Goal: Task Accomplishment & Management: Use online tool/utility

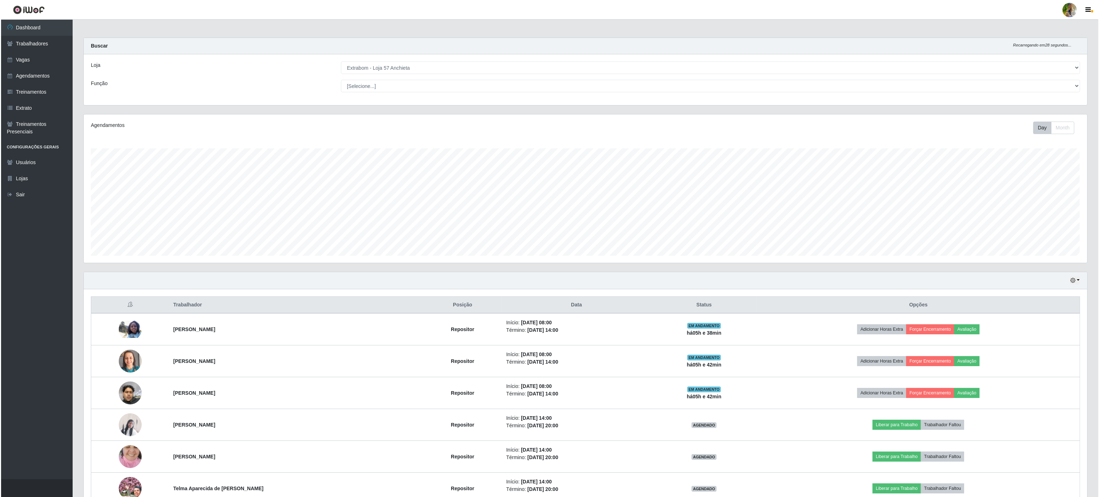
scroll to position [149, 1003]
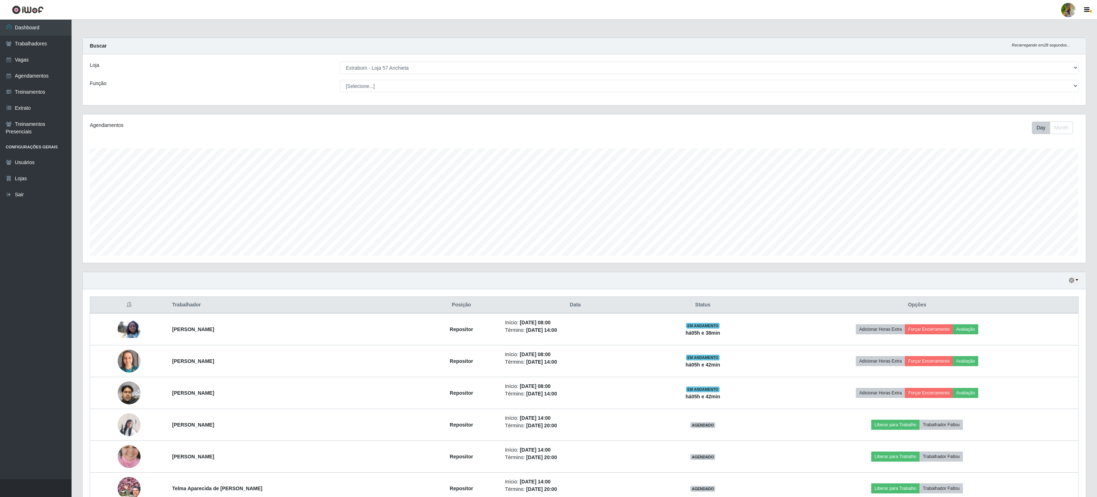
click at [439, 75] on div "Loja [Selecione...] Atacado Vem - [GEOGRAPHIC_DATA] 30 Laranjeiras Velha Atacad…" at bounding box center [585, 79] width 1004 height 51
click at [430, 72] on select "[Selecione...] Atacado Vem - [GEOGRAPHIC_DATA] 30 Laranjeiras Velha Atacado Vem…" at bounding box center [709, 68] width 739 height 13
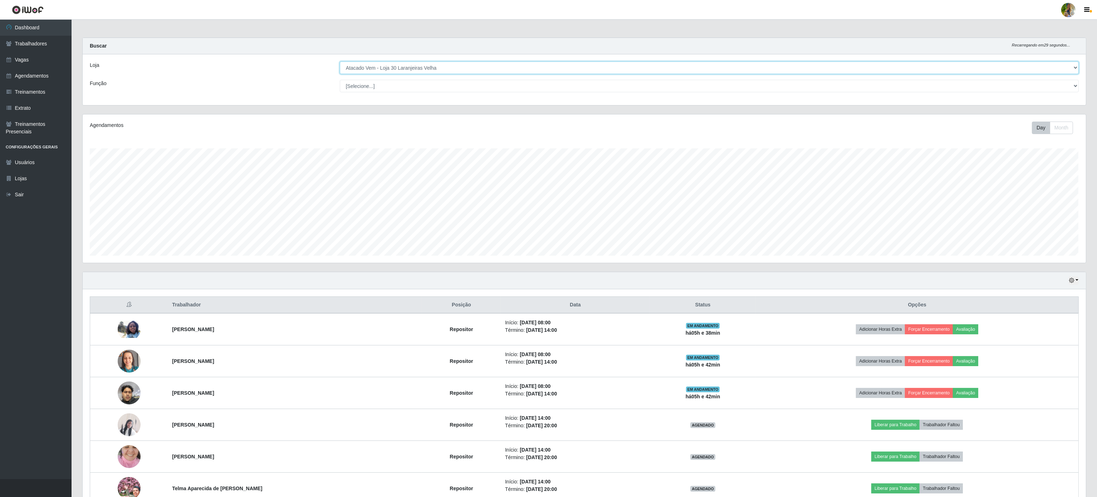
click at [340, 62] on select "[Selecione...] Atacado Vem - [GEOGRAPHIC_DATA] 30 Laranjeiras Velha Atacado Vem…" at bounding box center [709, 68] width 739 height 13
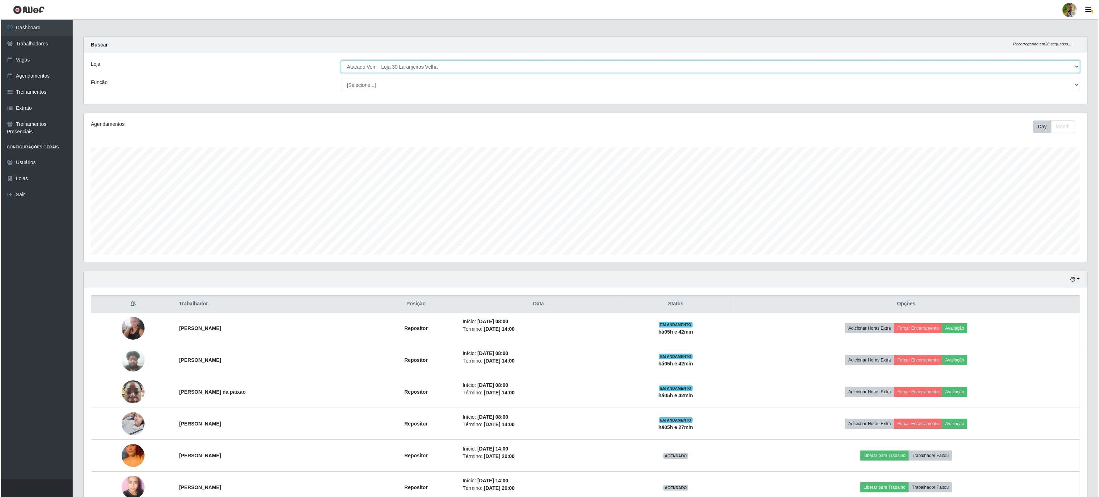
scroll to position [0, 0]
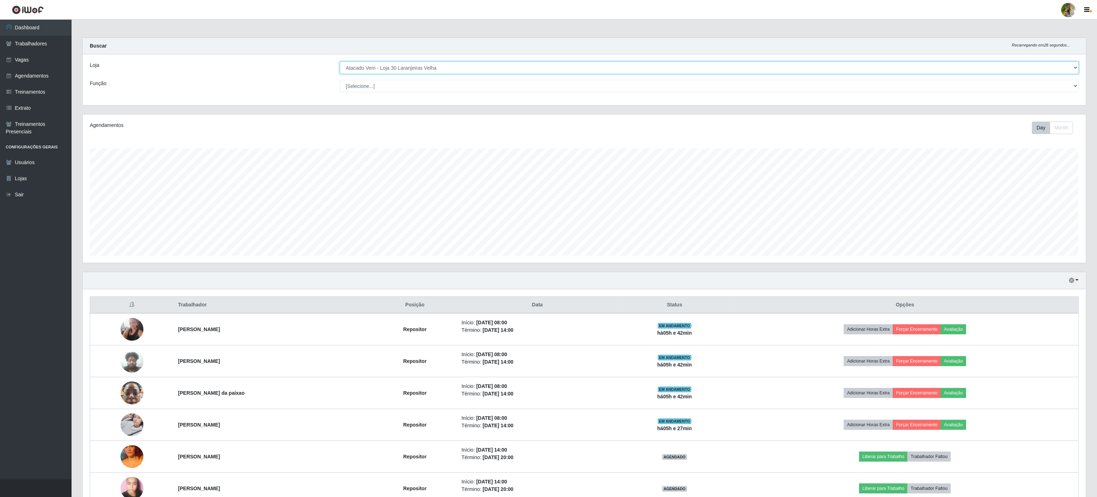
click at [424, 63] on select "[Selecione...] Atacado Vem - [GEOGRAPHIC_DATA] 30 Laranjeiras Velha Atacado Vem…" at bounding box center [709, 68] width 739 height 13
select select "455"
click at [340, 62] on select "[Selecione...] Atacado Vem - [GEOGRAPHIC_DATA] 30 Laranjeiras Velha Atacado Vem…" at bounding box center [709, 68] width 739 height 13
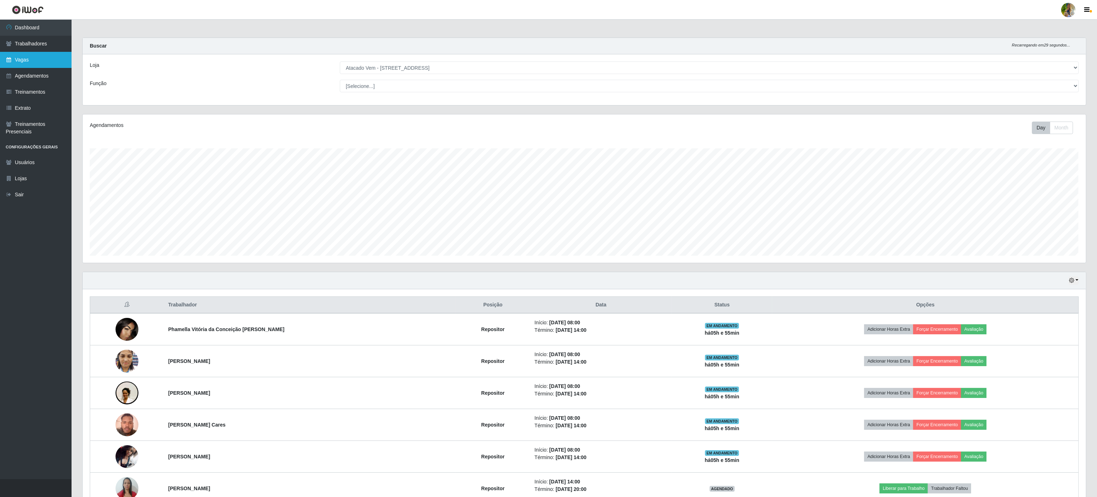
click at [23, 56] on link "Vagas" at bounding box center [36, 60] width 72 height 16
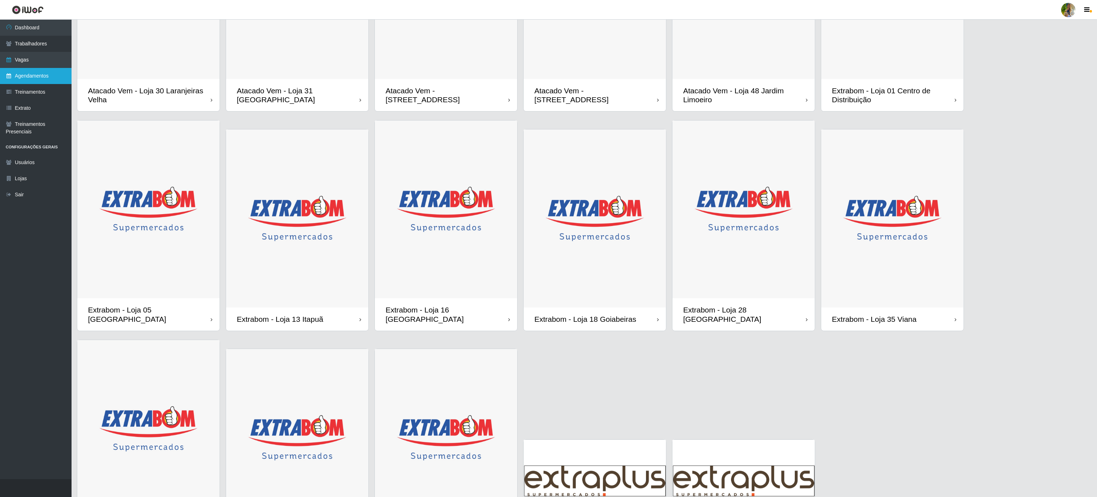
scroll to position [63, 0]
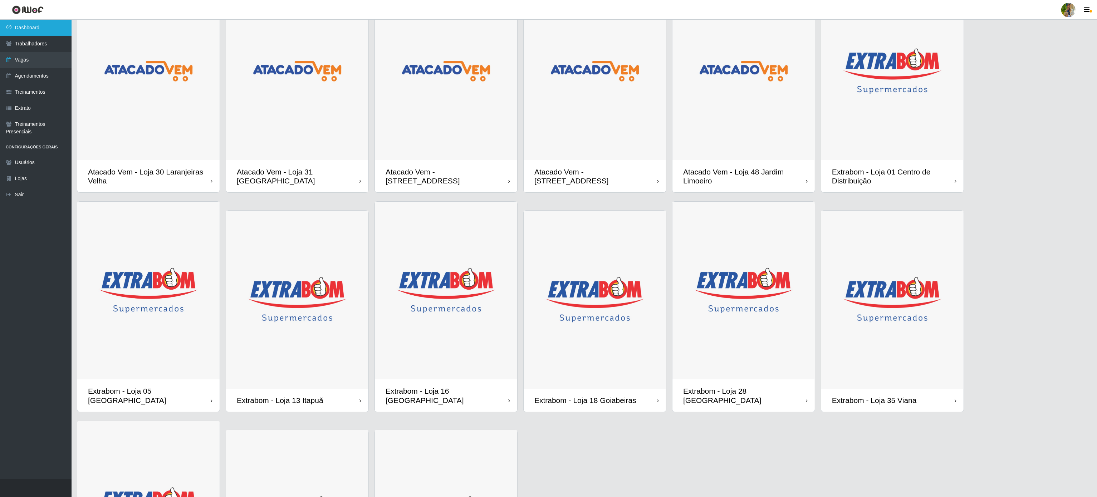
click at [12, 34] on link "Dashboard" at bounding box center [36, 28] width 72 height 16
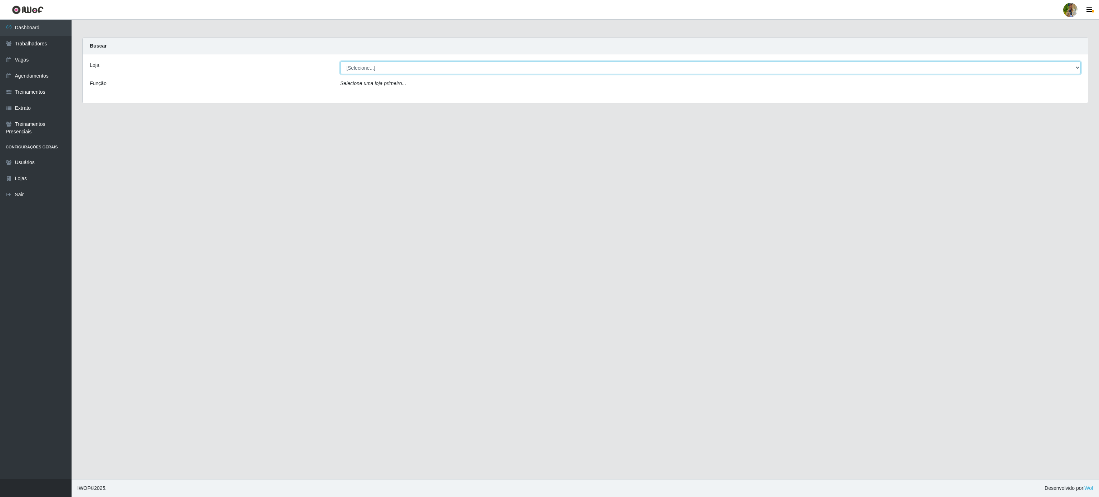
click at [395, 69] on select "[Selecione...] Atacado Vem - [GEOGRAPHIC_DATA] 30 Laranjeiras Velha Atacado Vem…" at bounding box center [710, 68] width 741 height 13
click at [340, 62] on select "[Selecione...] Atacado Vem - [GEOGRAPHIC_DATA] 30 Laranjeiras Velha Atacado Vem…" at bounding box center [710, 68] width 741 height 13
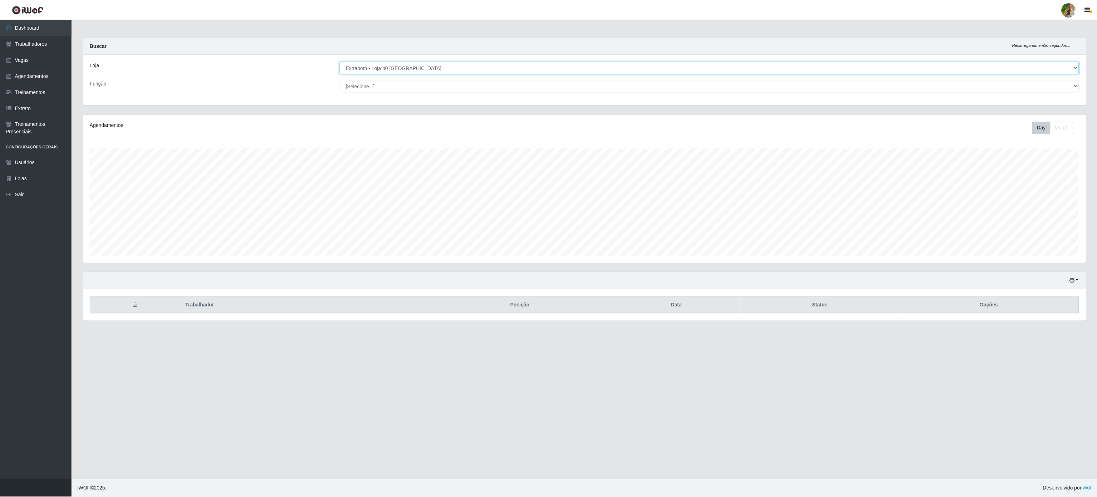
scroll to position [149, 1005]
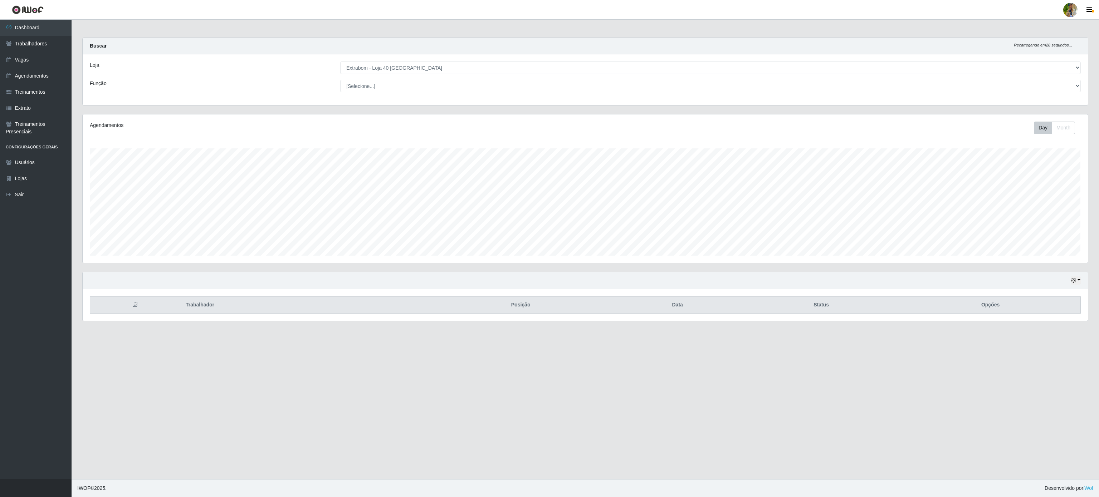
click at [1080, 277] on div "Hoje 1 dia 3 dias 1 Semana Não encerrados" at bounding box center [585, 280] width 1005 height 17
click at [1077, 284] on button "button" at bounding box center [1076, 281] width 10 height 8
click at [1043, 344] on button "1 Semana" at bounding box center [1052, 338] width 57 height 15
click at [455, 72] on select "[Selecione...] Atacado Vem - [GEOGRAPHIC_DATA] 30 Laranjeiras Velha Atacado Vem…" at bounding box center [710, 68] width 741 height 13
click at [340, 62] on select "[Selecione...] Atacado Vem - [GEOGRAPHIC_DATA] 30 Laranjeiras Velha Atacado Vem…" at bounding box center [710, 68] width 741 height 13
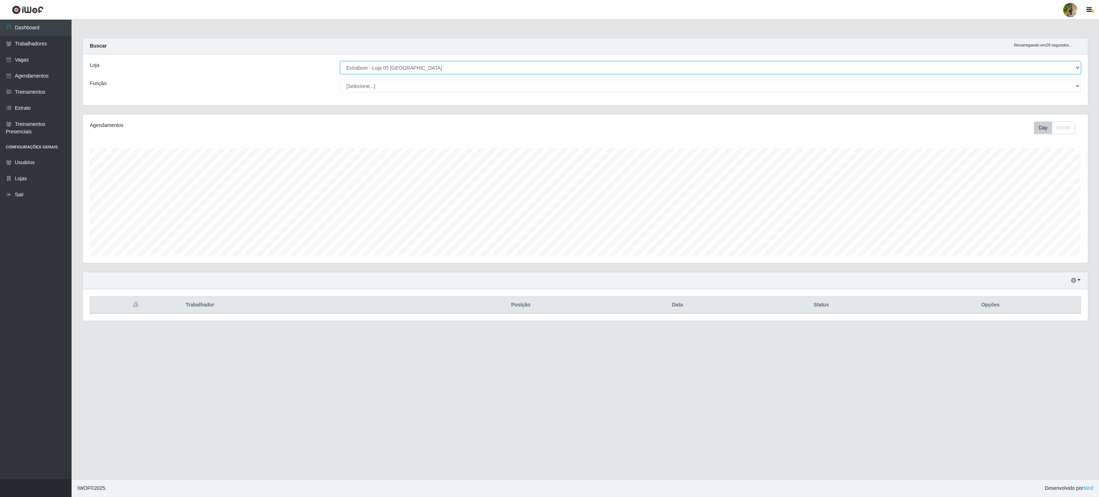
scroll to position [357628, 356773]
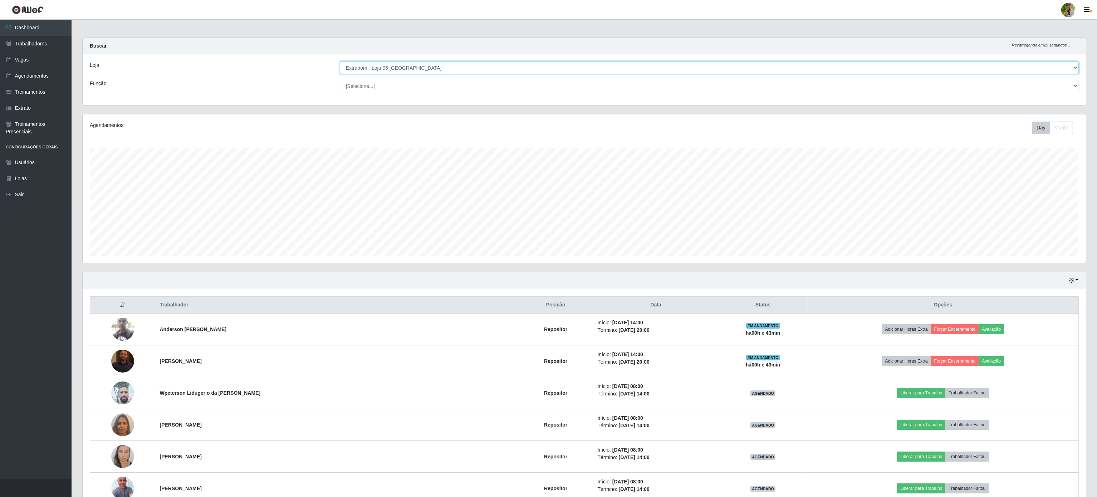
click at [433, 62] on select "[Selecione...] Atacado Vem - [GEOGRAPHIC_DATA] 30 Laranjeiras Velha Atacado Vem…" at bounding box center [709, 68] width 739 height 13
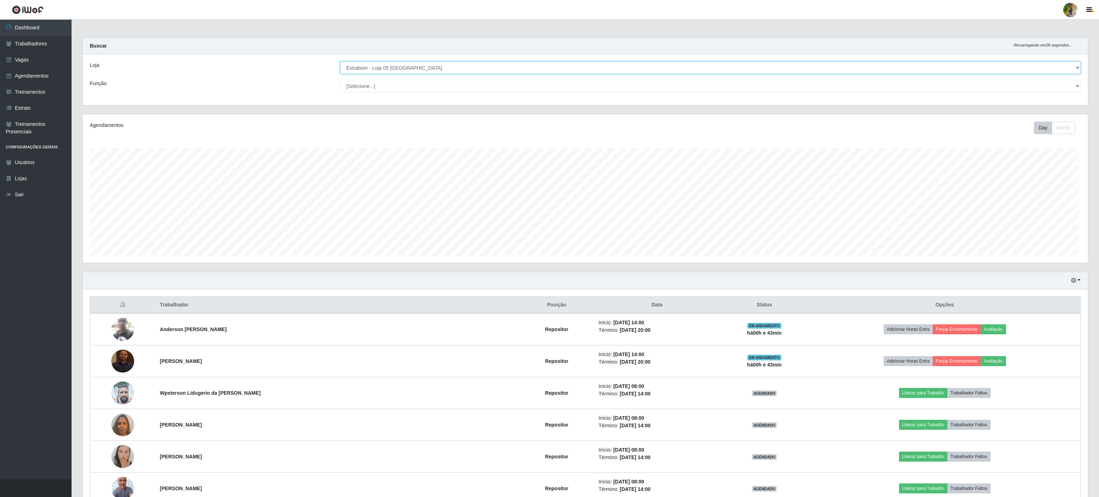
scroll to position [149, 1005]
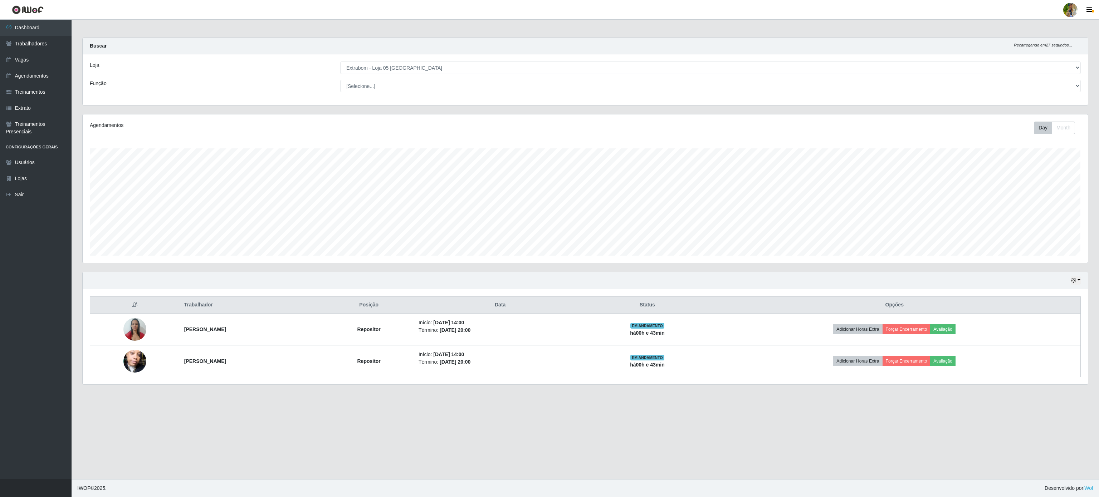
click at [319, 59] on div "Loja [Selecione...] Atacado Vem - [GEOGRAPHIC_DATA] 30 Laranjeiras Velha Atacad…" at bounding box center [585, 79] width 1005 height 51
click at [408, 74] on select "[Selecione...] Atacado Vem - [GEOGRAPHIC_DATA] 30 Laranjeiras Velha Atacado Vem…" at bounding box center [710, 68] width 741 height 13
click at [340, 62] on select "[Selecione...] Atacado Vem - [GEOGRAPHIC_DATA] 30 Laranjeiras Velha Atacado Vem…" at bounding box center [710, 68] width 741 height 13
click at [372, 66] on select "[Selecione...] Atacado Vem - [GEOGRAPHIC_DATA] 30 Laranjeiras Velha Atacado Vem…" at bounding box center [710, 68] width 741 height 13
click at [340, 62] on select "[Selecione...] Atacado Vem - [GEOGRAPHIC_DATA] 30 Laranjeiras Velha Atacado Vem…" at bounding box center [710, 68] width 741 height 13
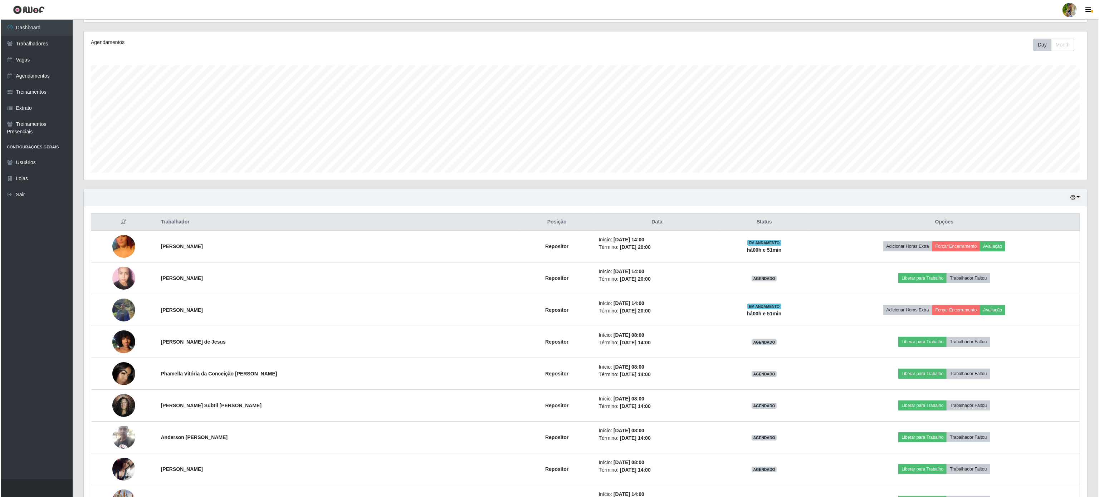
scroll to position [0, 0]
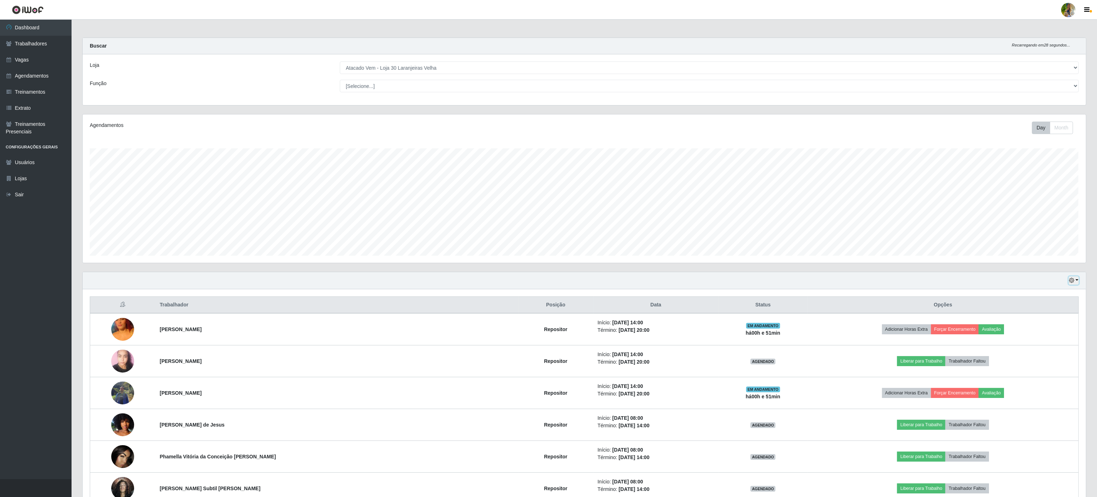
click at [1074, 280] on icon "button" at bounding box center [1071, 280] width 5 height 5
click at [1066, 296] on button "Hoje" at bounding box center [1050, 293] width 57 height 15
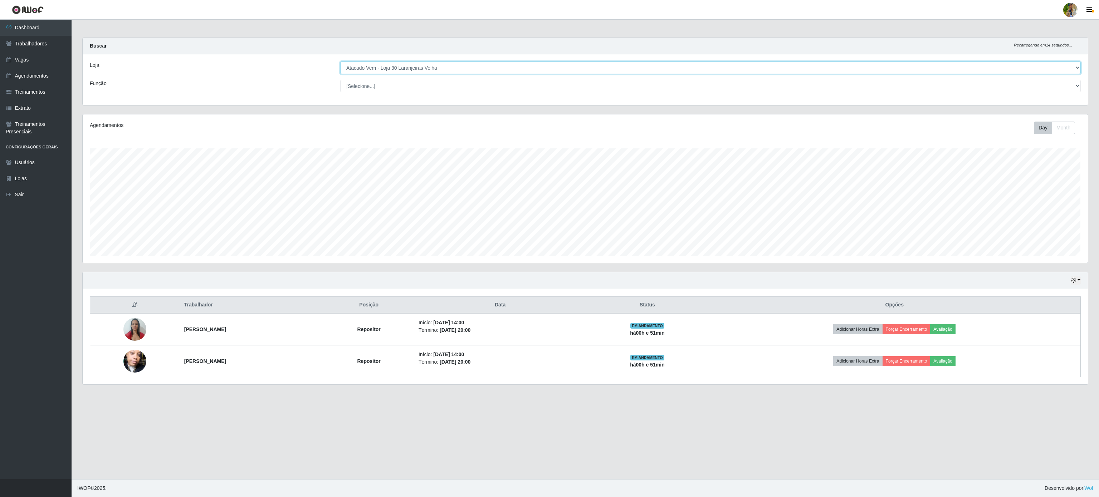
click at [429, 63] on select "[Selecione...] Atacado Vem - [GEOGRAPHIC_DATA] 30 Laranjeiras Velha Atacado Vem…" at bounding box center [710, 68] width 741 height 13
click at [340, 62] on select "[Selecione...] Atacado Vem - [GEOGRAPHIC_DATA] 30 Laranjeiras Velha Atacado Vem…" at bounding box center [710, 68] width 741 height 13
click at [416, 68] on select "[Selecione...] Atacado Vem - [GEOGRAPHIC_DATA] 30 Laranjeiras Velha Atacado Vem…" at bounding box center [710, 68] width 741 height 13
click at [340, 62] on select "[Selecione...] Atacado Vem - [GEOGRAPHIC_DATA] 30 Laranjeiras Velha Atacado Vem…" at bounding box center [710, 68] width 741 height 13
click at [316, 392] on div "Hoje 1 dia 3 dias 1 Semana Não encerrados Trabalhador Posição Data Status Opçõe…" at bounding box center [585, 333] width 1017 height 122
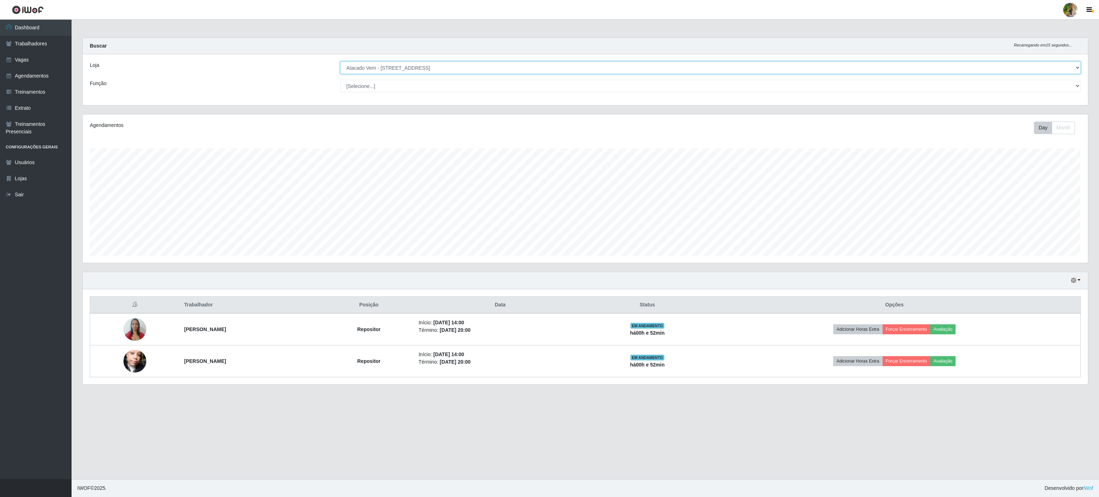
click at [472, 63] on select "[Selecione...] Atacado Vem - [GEOGRAPHIC_DATA] 30 Laranjeiras Velha Atacado Vem…" at bounding box center [710, 68] width 741 height 13
click at [340, 62] on select "[Selecione...] Atacado Vem - [GEOGRAPHIC_DATA] 30 Laranjeiras Velha Atacado Vem…" at bounding box center [710, 68] width 741 height 13
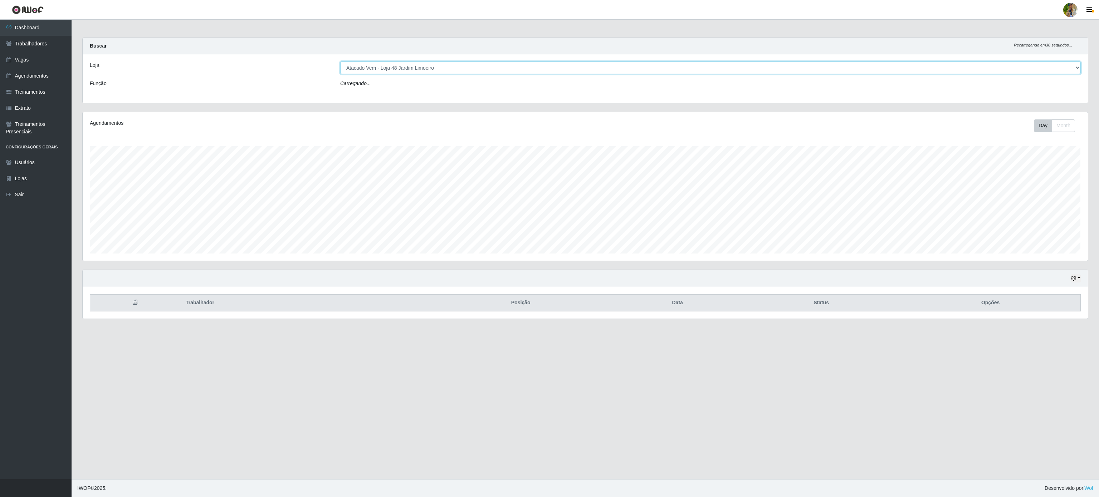
click at [418, 65] on select "[Selecione...] Atacado Vem - [GEOGRAPHIC_DATA] 30 Laranjeiras Velha Atacado Vem…" at bounding box center [710, 68] width 741 height 13
click at [340, 62] on select "[Selecione...] Atacado Vem - [GEOGRAPHIC_DATA] 30 Laranjeiras Velha Atacado Vem…" at bounding box center [710, 68] width 741 height 13
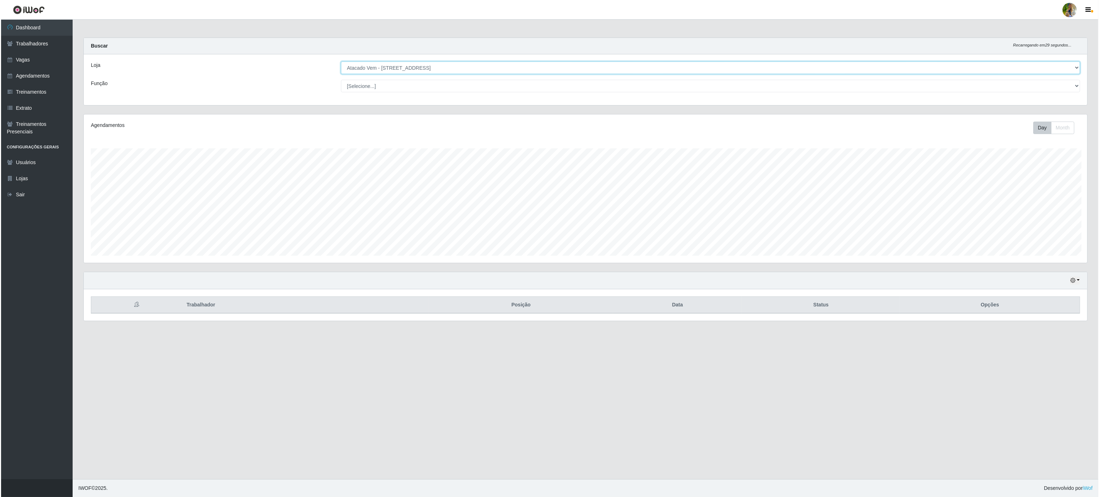
scroll to position [357628, 356773]
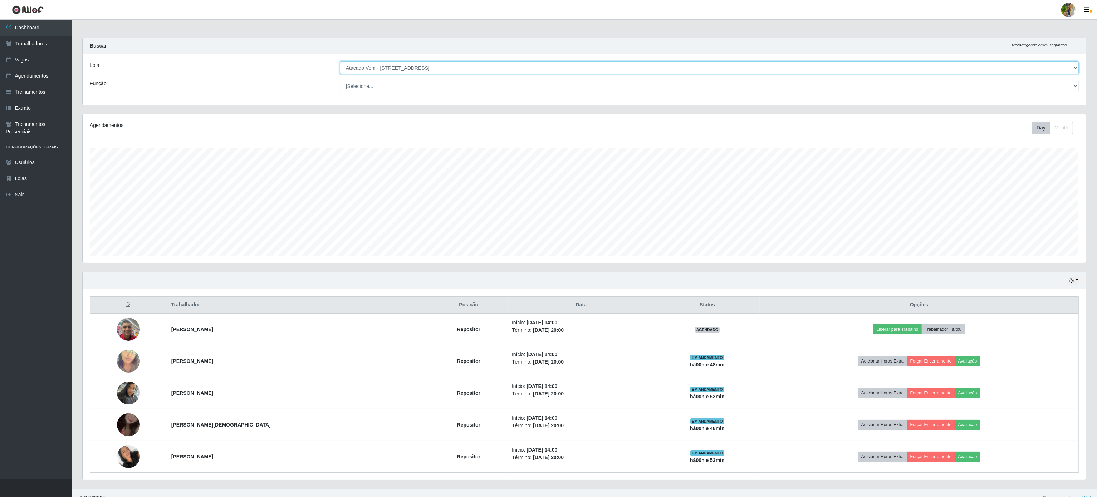
click at [426, 68] on select "[Selecione...] Atacado Vem - [GEOGRAPHIC_DATA] 30 Laranjeiras Velha Atacado Vem…" at bounding box center [709, 68] width 739 height 13
click at [340, 62] on select "[Selecione...] Atacado Vem - [GEOGRAPHIC_DATA] 30 Laranjeiras Velha Atacado Vem…" at bounding box center [709, 68] width 739 height 13
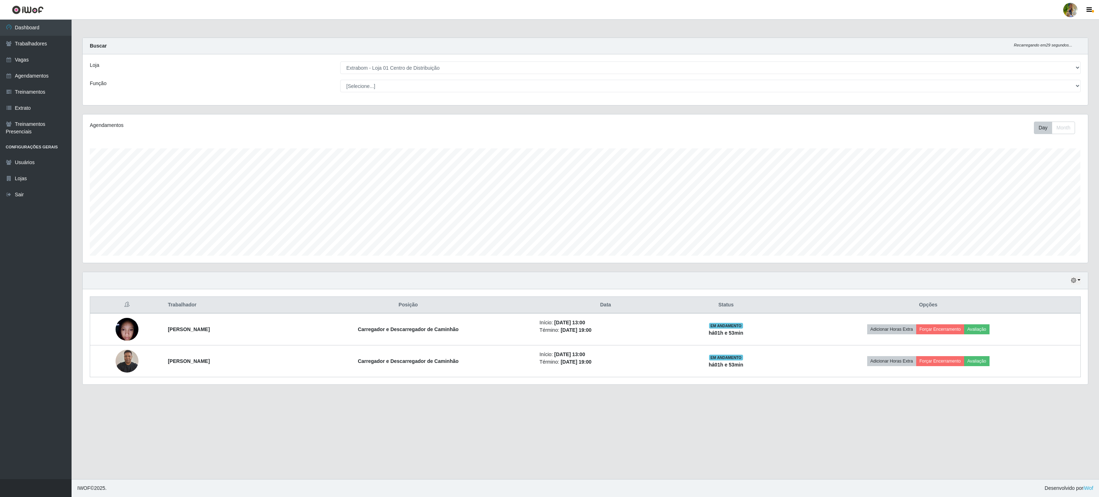
click at [470, 60] on div "Loja [Selecione...] Atacado Vem - [GEOGRAPHIC_DATA] 30 Laranjeiras Velha Atacad…" at bounding box center [585, 79] width 1005 height 51
click at [465, 63] on select "[Selecione...] Atacado Vem - [GEOGRAPHIC_DATA] 30 Laranjeiras Velha Atacado Vem…" at bounding box center [710, 68] width 741 height 13
click at [340, 62] on select "[Selecione...] Atacado Vem - [GEOGRAPHIC_DATA] 30 Laranjeiras Velha Atacado Vem…" at bounding box center [710, 68] width 741 height 13
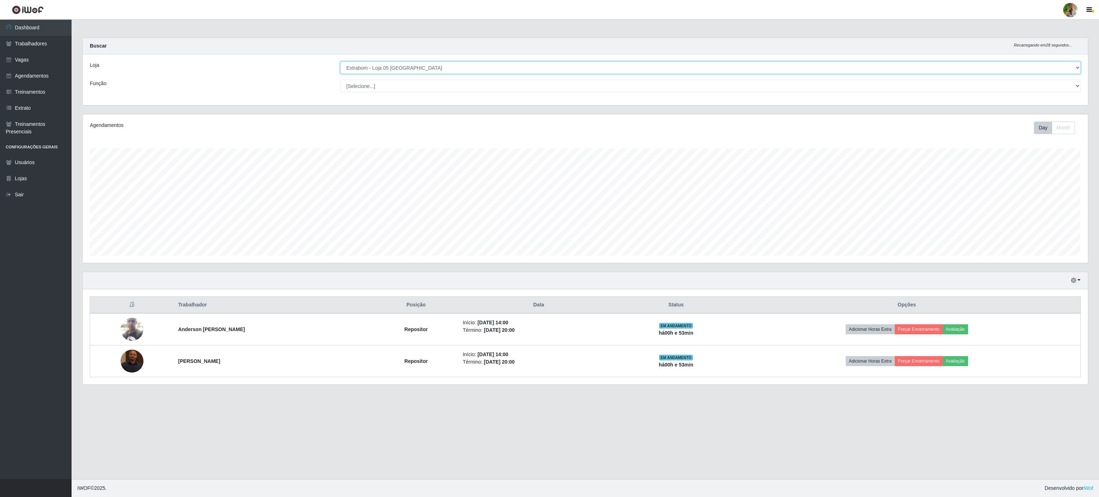
click at [487, 71] on select "[Selecione...] Atacado Vem - [GEOGRAPHIC_DATA] 30 Laranjeiras Velha Atacado Vem…" at bounding box center [710, 68] width 741 height 13
click at [340, 62] on select "[Selecione...] Atacado Vem - [GEOGRAPHIC_DATA] 30 Laranjeiras Velha Atacado Vem…" at bounding box center [710, 68] width 741 height 13
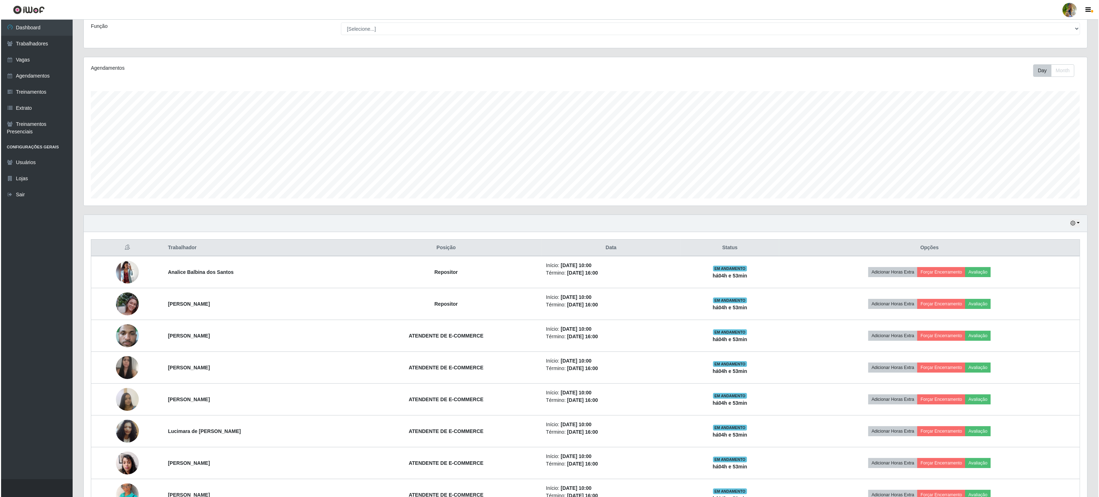
scroll to position [0, 0]
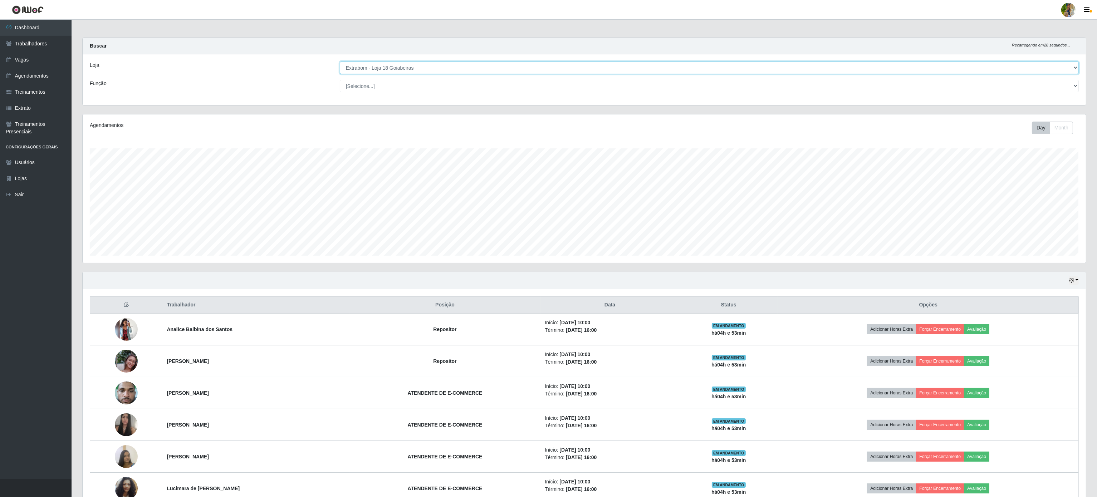
click at [543, 67] on select "[Selecione...] Atacado Vem - [GEOGRAPHIC_DATA] 30 Laranjeiras Velha Atacado Vem…" at bounding box center [709, 68] width 739 height 13
click at [340, 62] on select "[Selecione...] Atacado Vem - [GEOGRAPHIC_DATA] 30 Laranjeiras Velha Atacado Vem…" at bounding box center [709, 68] width 739 height 13
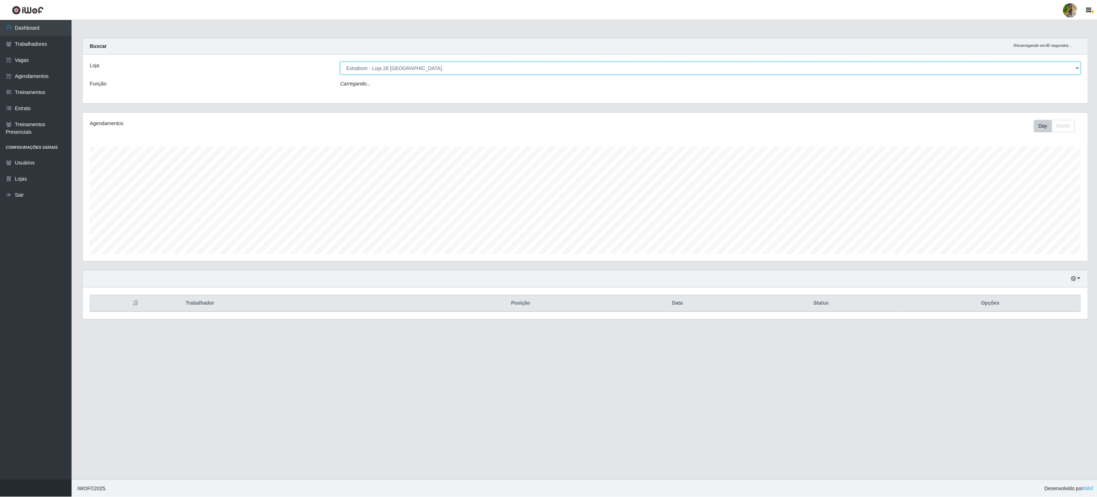
scroll to position [149, 1005]
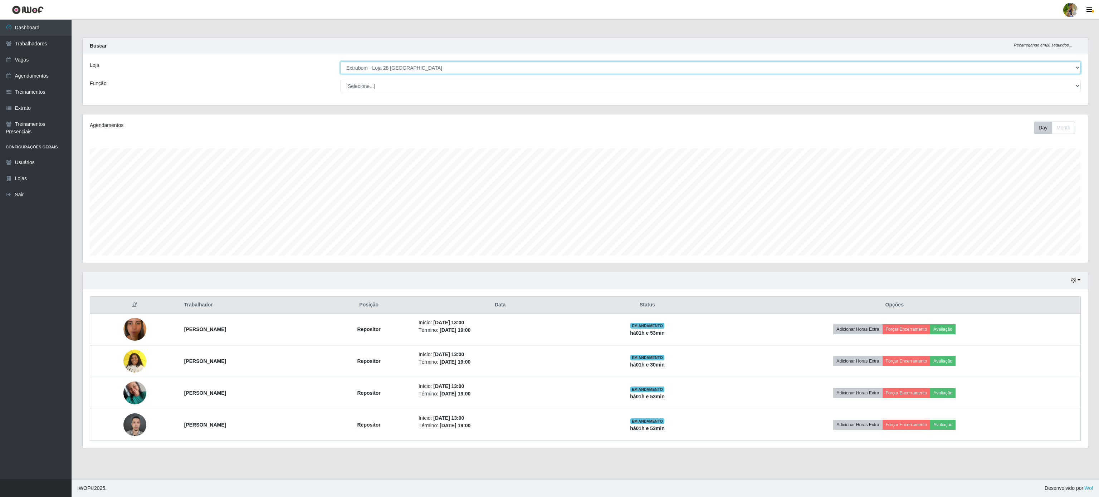
click at [506, 63] on select "[Selecione...] Atacado Vem - [GEOGRAPHIC_DATA] 30 Laranjeiras Velha Atacado Vem…" at bounding box center [710, 68] width 741 height 13
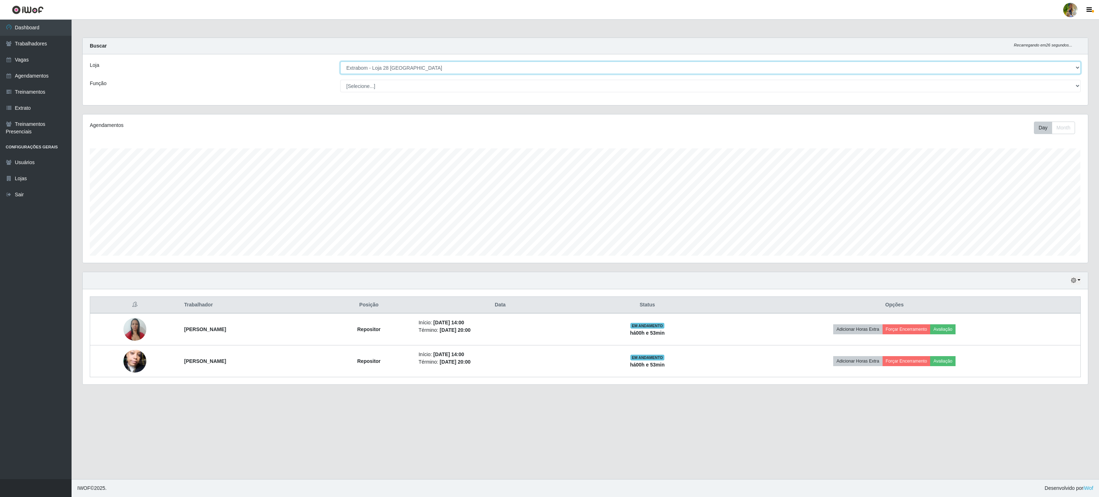
select select "470"
click at [340, 62] on select "[Selecione...] Atacado Vem - [GEOGRAPHIC_DATA] 30 Laranjeiras Velha Atacado Vem…" at bounding box center [710, 68] width 741 height 13
click at [429, 70] on select "[Selecione...] Atacado Vem - [GEOGRAPHIC_DATA] 30 Laranjeiras Velha Atacado Vem…" at bounding box center [710, 68] width 741 height 13
click at [755, 444] on main "Carregando... Buscar Recarregando em 16 segundos... Loja [Selecione...] Atacado…" at bounding box center [586, 250] width 1028 height 460
click at [35, 59] on link "Vagas" at bounding box center [36, 60] width 72 height 16
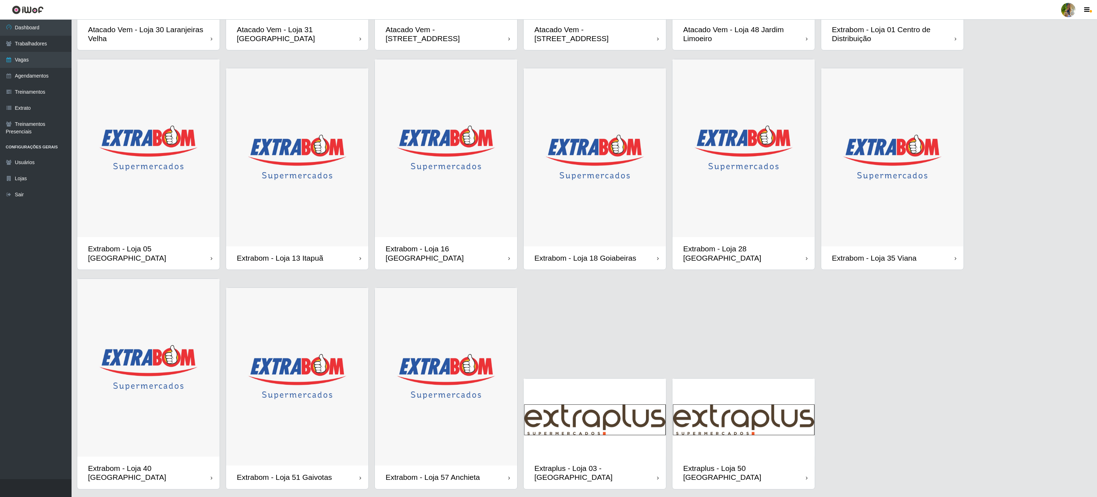
scroll to position [206, 0]
click at [192, 367] on img at bounding box center [148, 367] width 142 height 178
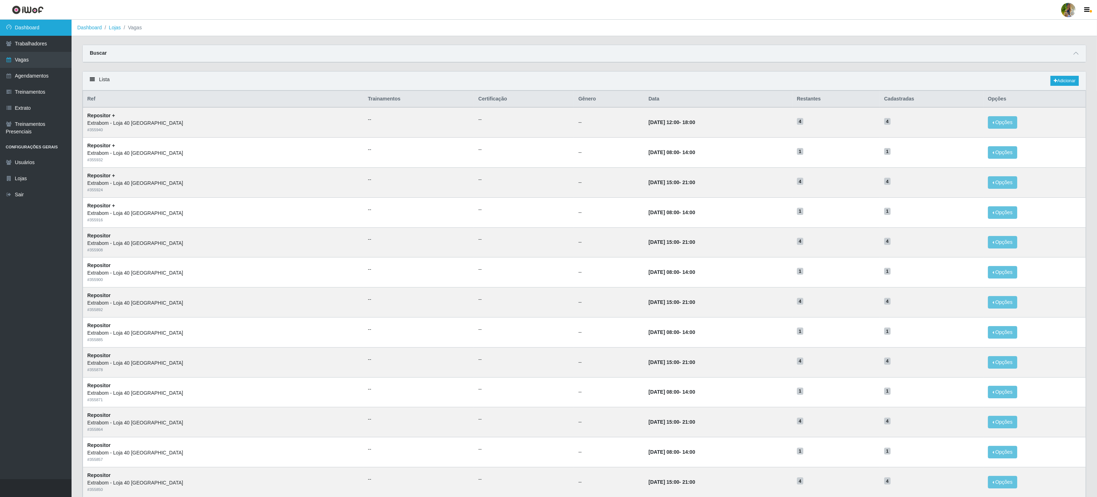
click at [40, 28] on link "Dashboard" at bounding box center [36, 28] width 72 height 16
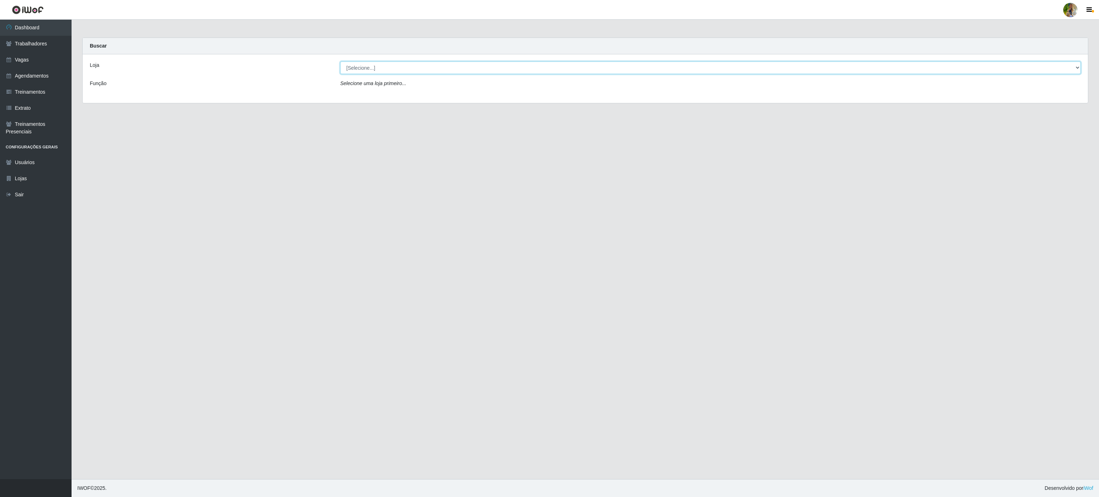
click at [444, 69] on select "[Selecione...] Atacado Vem - [GEOGRAPHIC_DATA] 30 Laranjeiras Velha Atacado Vem…" at bounding box center [710, 68] width 741 height 13
select select "470"
click at [340, 62] on select "[Selecione...] Atacado Vem - [GEOGRAPHIC_DATA] 30 Laranjeiras Velha Atacado Vem…" at bounding box center [710, 68] width 741 height 13
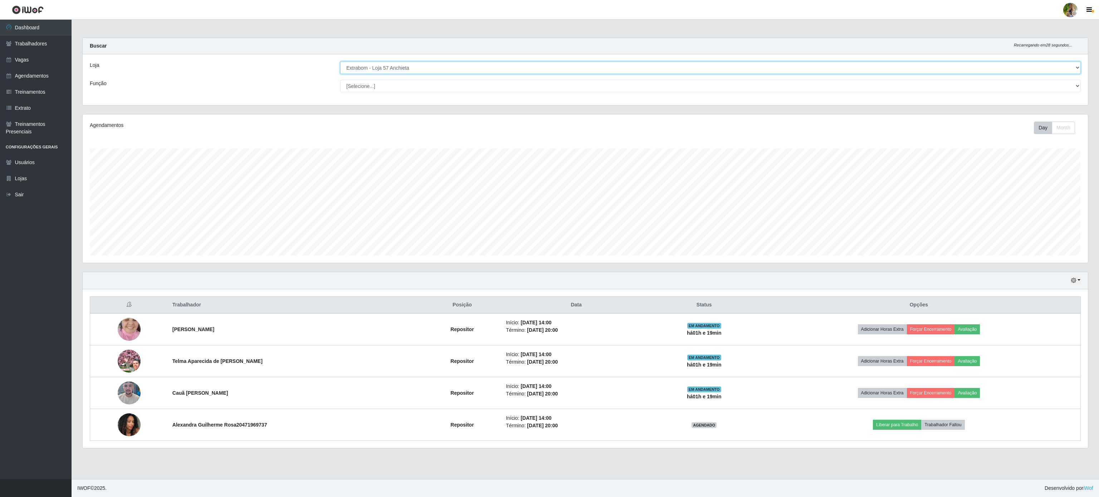
scroll to position [149, 1005]
